Goal: Task Accomplishment & Management: Manage account settings

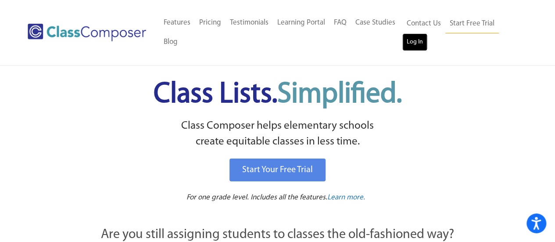
click at [415, 43] on link "Log In" at bounding box center [414, 42] width 25 height 18
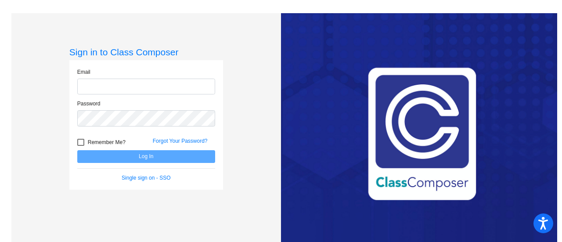
type input "[EMAIL_ADDRESS][DOMAIN_NAME]"
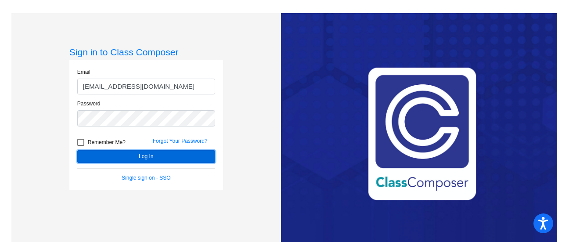
click at [186, 154] on button "Log In" at bounding box center [146, 156] width 138 height 13
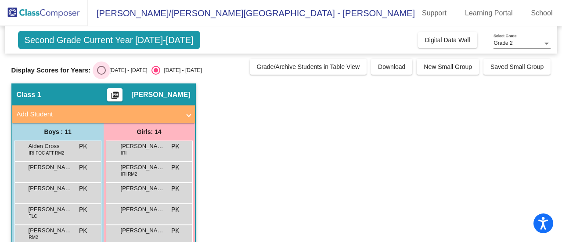
click at [111, 72] on div "[DATE] - [DATE]" at bounding box center [126, 70] width 41 height 8
click at [101, 75] on input "[DATE] - [DATE]" at bounding box center [101, 75] width 0 height 0
radio input "true"
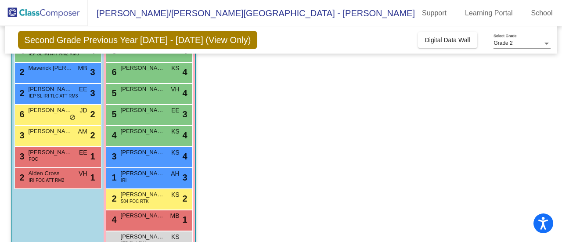
scroll to position [185, 0]
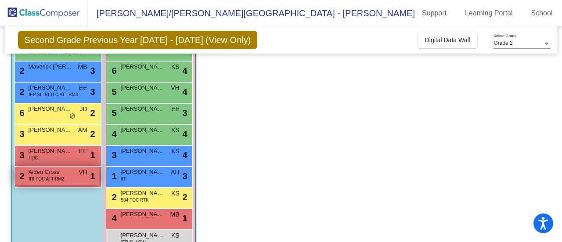
click at [59, 180] on span "IRI FOC ATT RM2" at bounding box center [47, 178] width 36 height 7
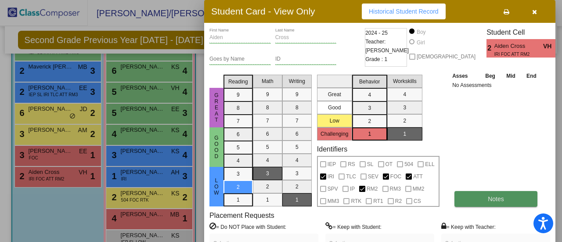
click at [517, 204] on button "Notes" at bounding box center [495, 199] width 83 height 16
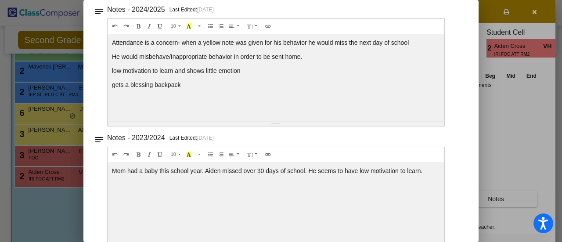
scroll to position [0, 0]
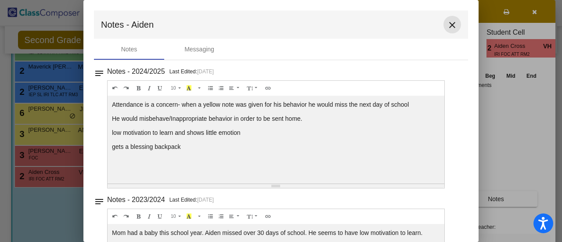
click at [451, 25] on mat-icon "close" at bounding box center [452, 25] width 11 height 11
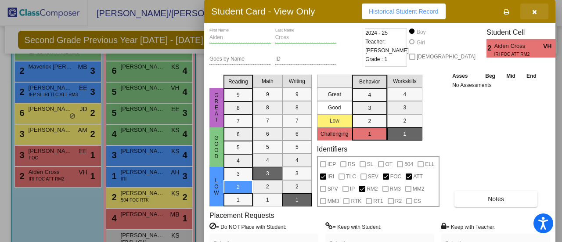
click at [533, 13] on icon "button" at bounding box center [534, 12] width 5 height 6
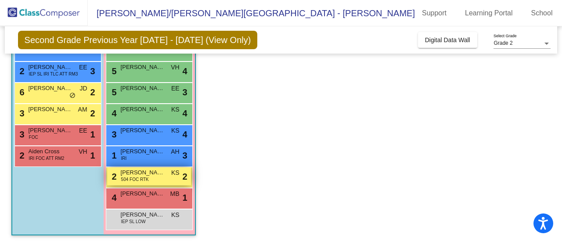
scroll to position [205, 0]
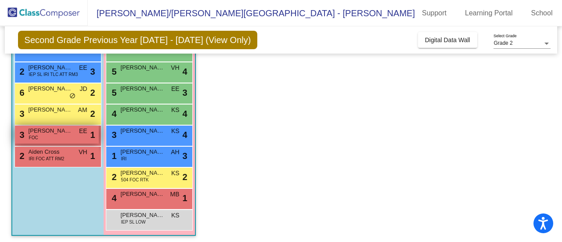
click at [56, 140] on div "3 [PERSON_NAME] FOC EE lock do_not_disturb_alt 1" at bounding box center [57, 134] width 84 height 18
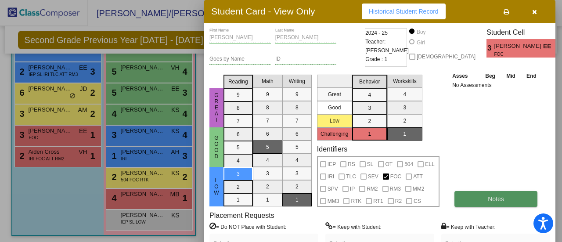
click at [497, 193] on button "Notes" at bounding box center [495, 199] width 83 height 16
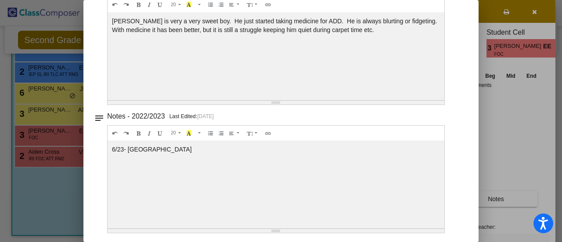
scroll to position [0, 0]
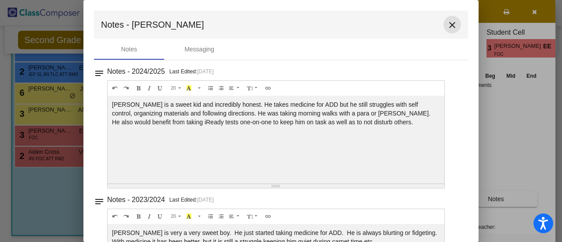
click at [451, 25] on mat-icon "close" at bounding box center [452, 25] width 11 height 11
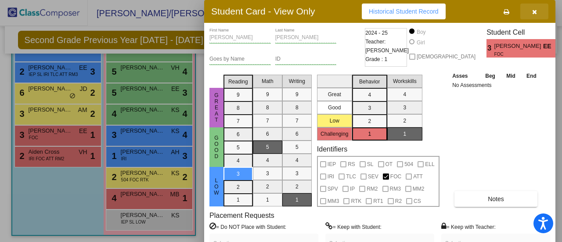
click at [534, 12] on icon "button" at bounding box center [534, 12] width 5 height 6
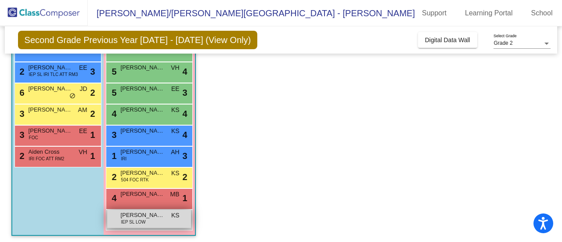
click at [160, 213] on span "[PERSON_NAME]/[PERSON_NAME]" at bounding box center [143, 215] width 44 height 9
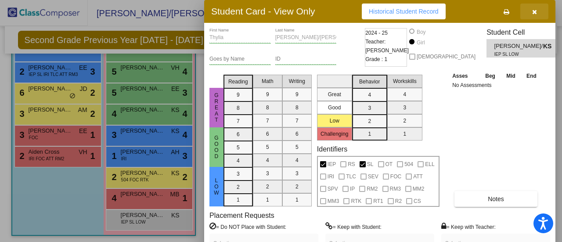
click at [534, 9] on icon "button" at bounding box center [534, 12] width 5 height 6
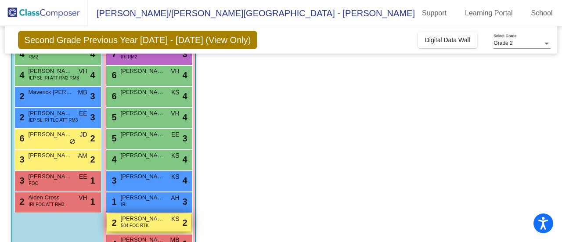
scroll to position [160, 0]
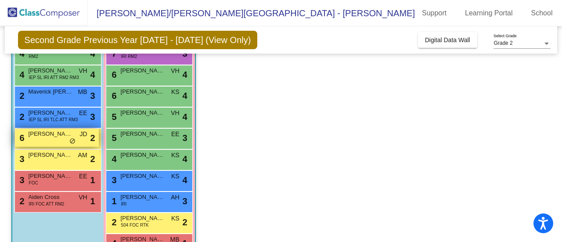
click at [83, 133] on span "JD" at bounding box center [82, 133] width 7 height 9
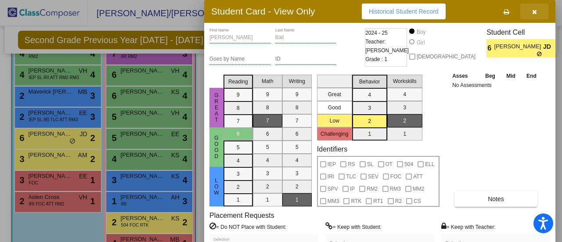
click at [528, 7] on button "button" at bounding box center [534, 12] width 28 height 16
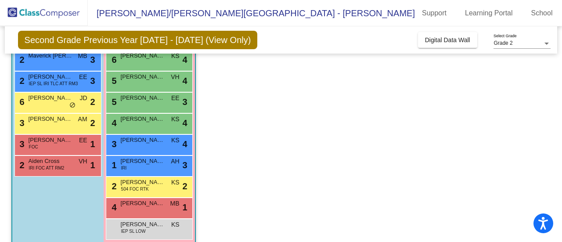
scroll to position [207, 0]
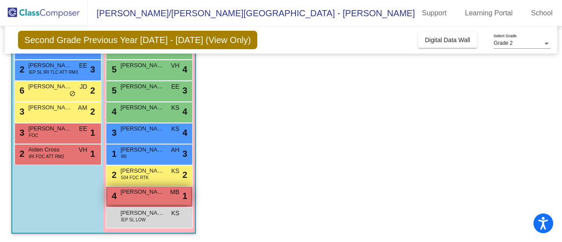
click at [162, 203] on div "4 [PERSON_NAME] MB lock do_not_disturb_alt 1" at bounding box center [149, 195] width 84 height 18
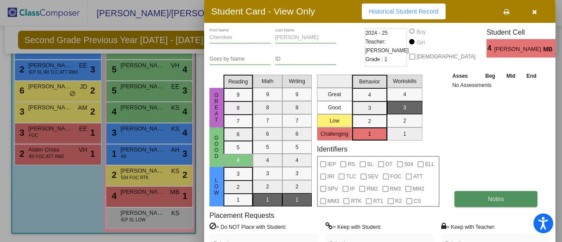
click at [497, 198] on span "Notes" at bounding box center [495, 198] width 16 height 7
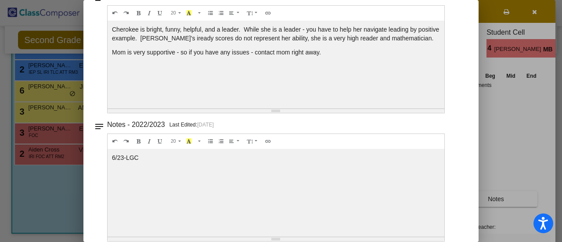
scroll to position [0, 0]
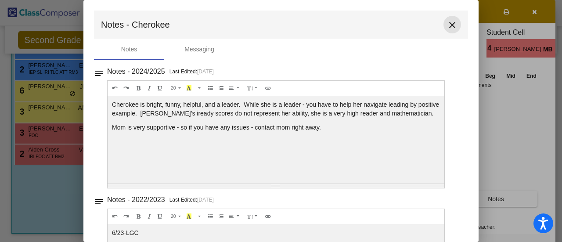
click at [448, 28] on mat-icon "close" at bounding box center [452, 25] width 11 height 11
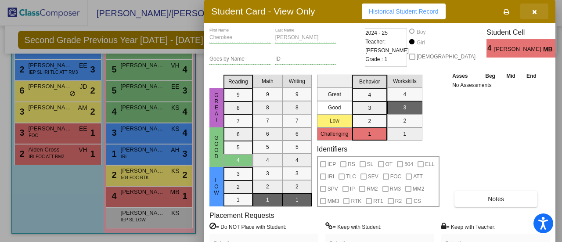
click at [537, 11] on button "button" at bounding box center [534, 12] width 28 height 16
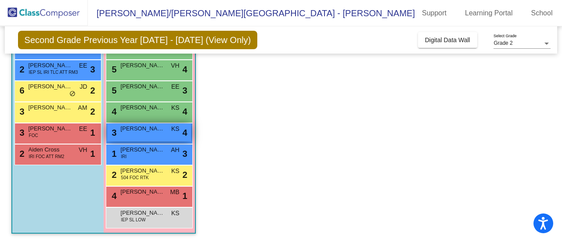
click at [157, 129] on span "[PERSON_NAME]" at bounding box center [143, 128] width 44 height 9
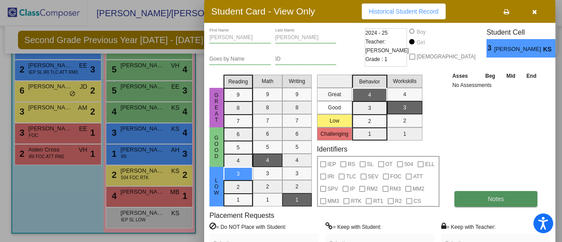
click at [490, 194] on button "Notes" at bounding box center [495, 199] width 83 height 16
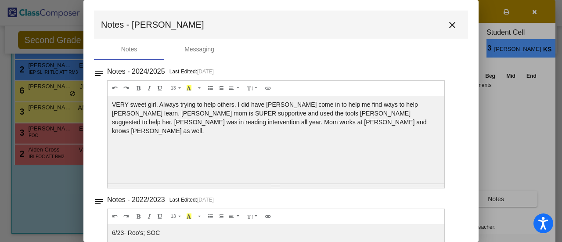
click at [270, 142] on div "VERY sweet girl. Always trying to help others. I did have [PERSON_NAME] come in…" at bounding box center [275, 140] width 336 height 88
click at [449, 21] on mat-icon "close" at bounding box center [452, 25] width 11 height 11
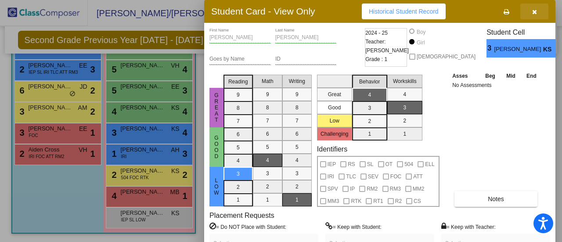
click at [528, 14] on button "button" at bounding box center [534, 12] width 28 height 16
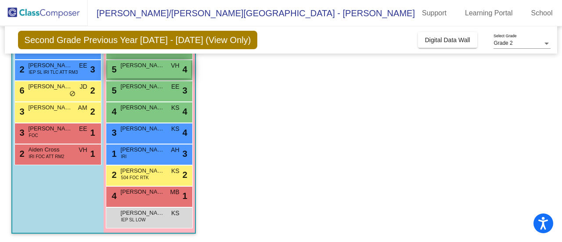
click at [118, 69] on div "5 [PERSON_NAME] VH lock do_not_disturb_alt 4" at bounding box center [149, 69] width 84 height 18
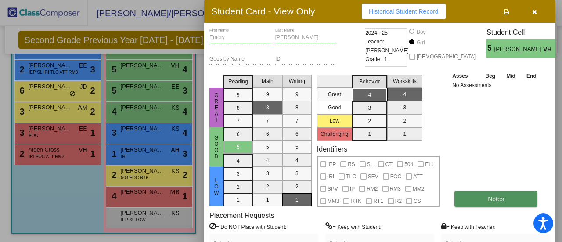
click at [503, 194] on button "Notes" at bounding box center [495, 199] width 83 height 16
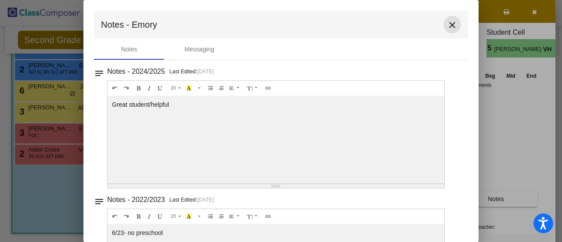
click at [447, 22] on mat-icon "close" at bounding box center [452, 25] width 11 height 11
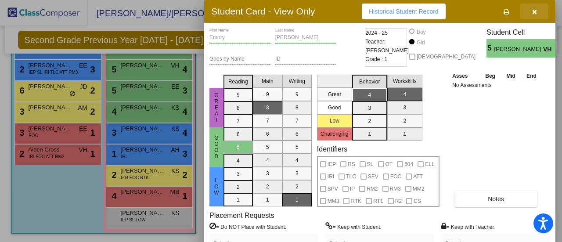
click at [538, 13] on button "button" at bounding box center [534, 12] width 28 height 16
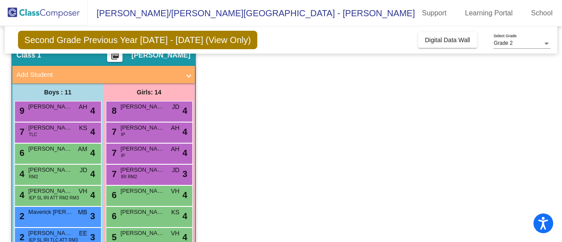
scroll to position [39, 0]
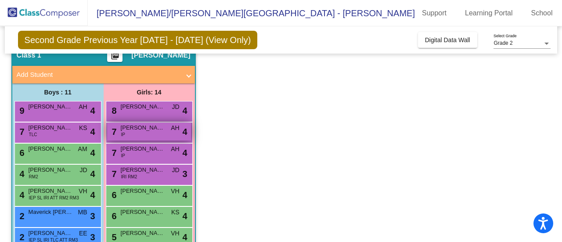
click at [149, 134] on div "7 [PERSON_NAME] IP AH lock do_not_disturb_alt 4" at bounding box center [149, 131] width 84 height 18
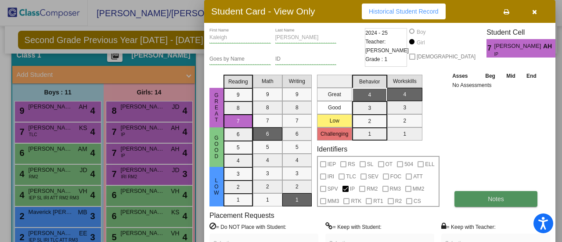
click at [487, 195] on button "Notes" at bounding box center [495, 199] width 83 height 16
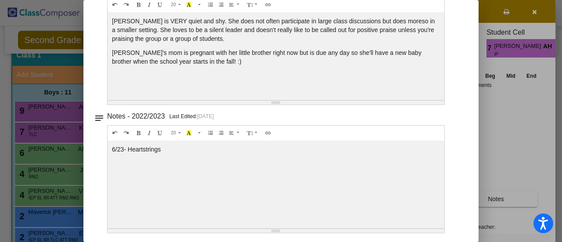
scroll to position [0, 0]
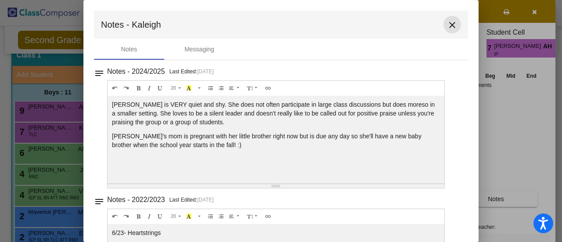
click at [447, 24] on mat-icon "close" at bounding box center [452, 25] width 11 height 11
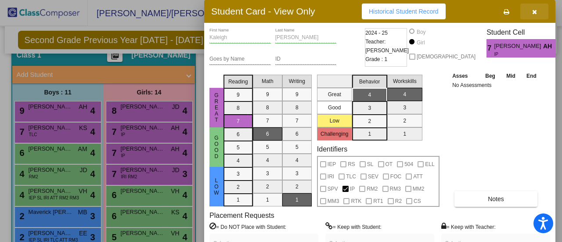
click at [540, 11] on button "button" at bounding box center [534, 12] width 28 height 16
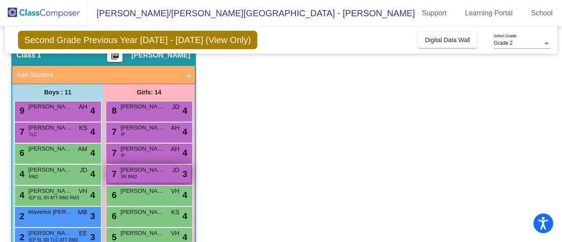
click at [159, 175] on div "7 Brinnley Young IRI RM2 JD lock do_not_disturb_alt 3" at bounding box center [149, 174] width 84 height 18
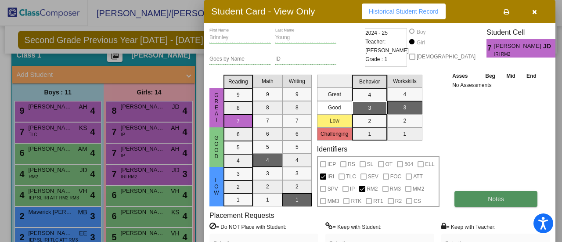
click at [505, 195] on button "Notes" at bounding box center [495, 199] width 83 height 16
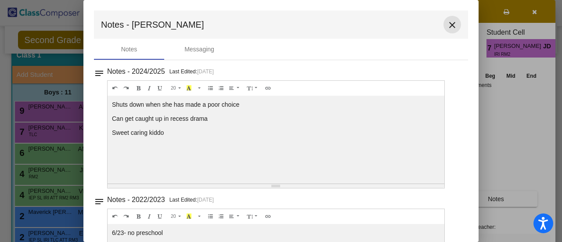
click at [451, 24] on mat-icon "close" at bounding box center [452, 25] width 11 height 11
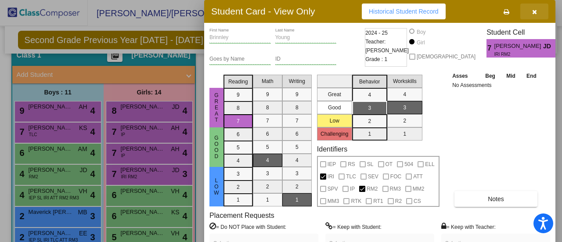
click at [540, 14] on button "button" at bounding box center [534, 12] width 28 height 16
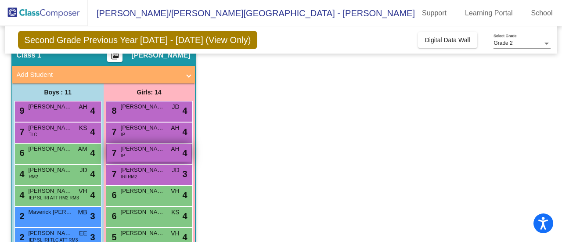
click at [156, 158] on div "7 [PERSON_NAME] IP AH lock do_not_disturb_alt 4" at bounding box center [149, 152] width 84 height 18
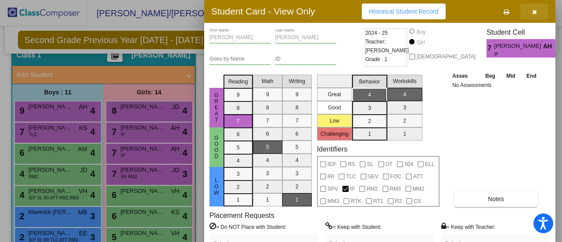
click at [533, 12] on icon "button" at bounding box center [534, 12] width 5 height 6
